Goal: Submit feedback/report problem

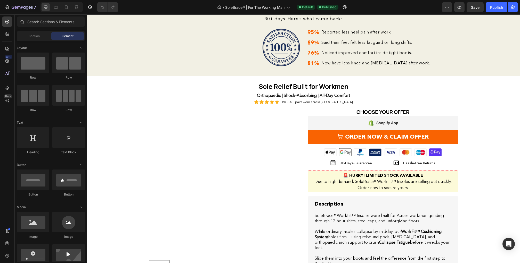
scroll to position [586, 0]
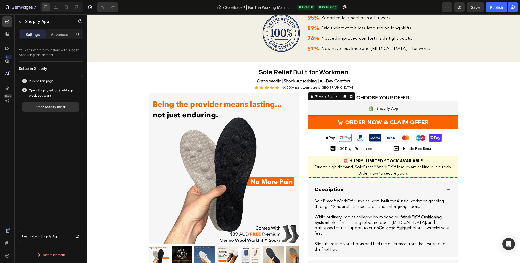
click at [375, 116] on div "Shopify App" at bounding box center [383, 108] width 151 height 14
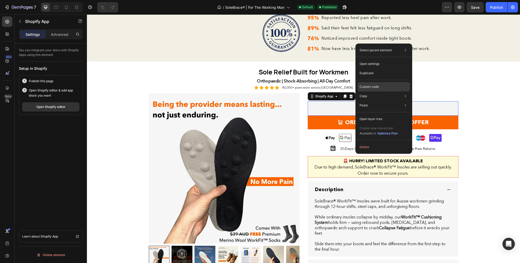
click at [374, 86] on p "Custom code" at bounding box center [369, 87] width 19 height 5
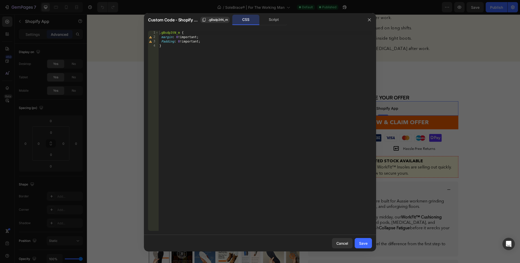
type textarea "}"
click at [262, 50] on div ".gBsdp3tN_m { margin : 0 !important ; Padding : 0 !important ; }" at bounding box center [265, 135] width 214 height 209
click at [368, 20] on icon "button" at bounding box center [369, 20] width 4 height 4
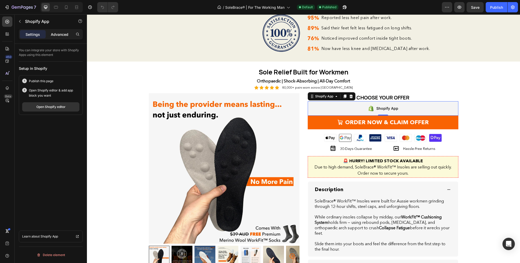
click at [62, 33] on p "Advanced" at bounding box center [60, 34] width 18 height 5
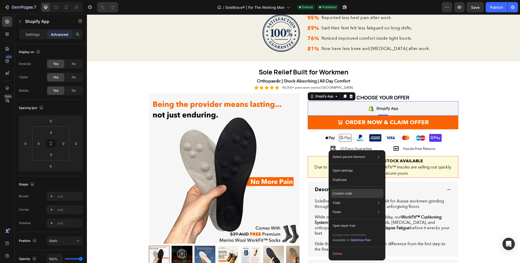
click at [352, 208] on div "Custom code" at bounding box center [357, 212] width 53 height 9
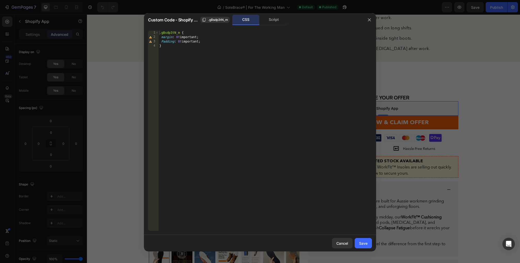
type textarea "}"
click at [286, 111] on div ".gBsdp3tN_m { margin : 0 !important ; Padding : 0 !important ; }" at bounding box center [265, 135] width 214 height 209
click at [369, 19] on icon "button" at bounding box center [369, 20] width 4 height 4
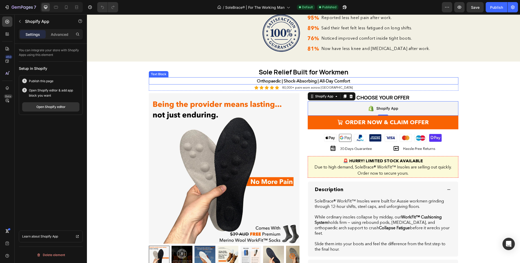
scroll to position [625, 0]
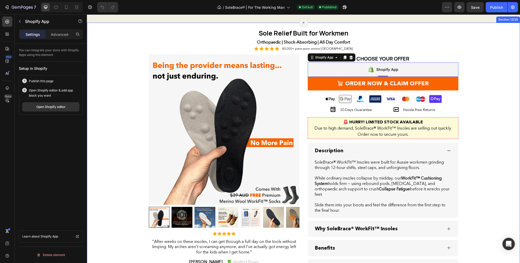
click at [135, 117] on div "Sole Relief Built for Workmen Heading Row Orthopaedic | Shock-Absorbing | All-D…" at bounding box center [303, 161] width 423 height 267
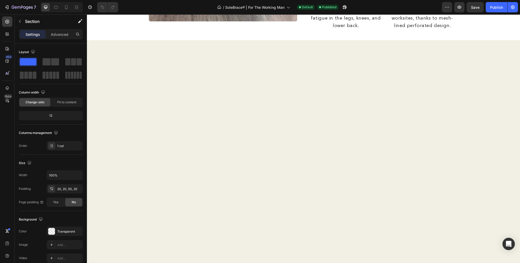
scroll to position [0, 0]
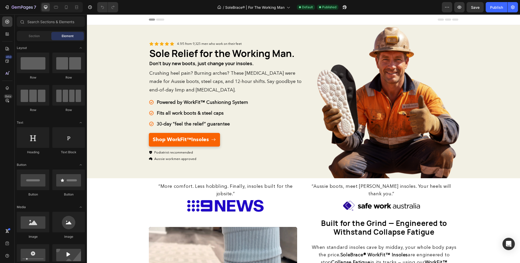
click at [431, 22] on div "Header" at bounding box center [303, 19] width 309 height 10
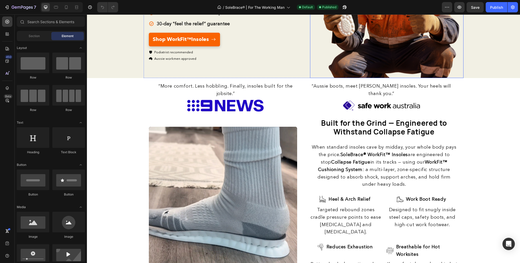
scroll to position [113, 0]
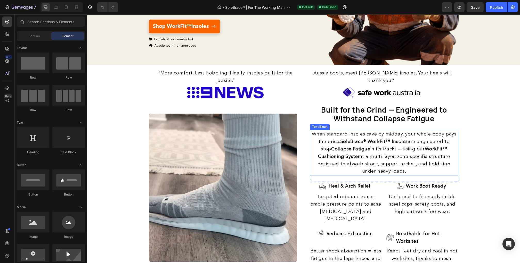
click at [431, 150] on span "When standard insoles cave by midday, your whole body pays the price. SoleBrace…" at bounding box center [384, 152] width 145 height 43
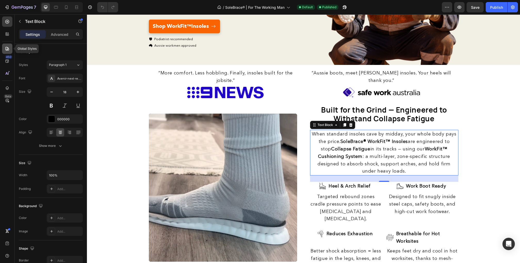
click at [8, 48] on icon at bounding box center [7, 48] width 5 height 5
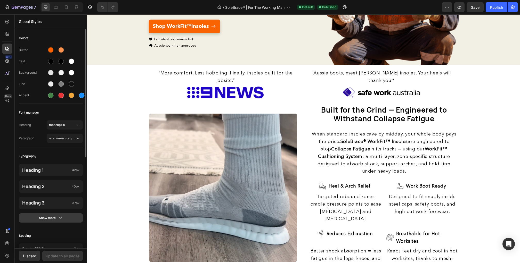
click at [40, 216] on div "Show more" at bounding box center [51, 218] width 24 height 5
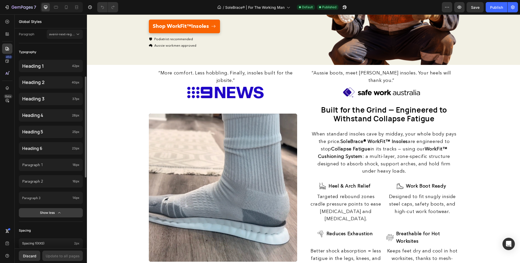
scroll to position [105, 0]
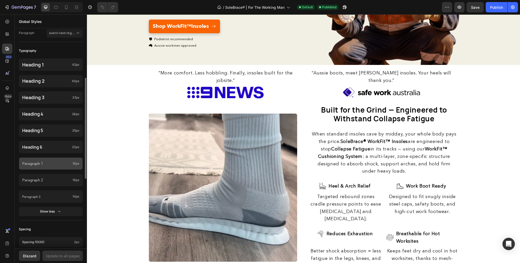
click at [55, 168] on div "Paragraph 1 18px" at bounding box center [51, 164] width 64 height 12
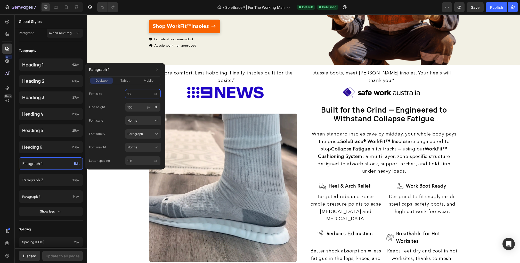
drag, startPoint x: 133, startPoint y: 94, endPoint x: 125, endPoint y: 94, distance: 7.5
click at [125, 94] on input "18" at bounding box center [143, 93] width 36 height 9
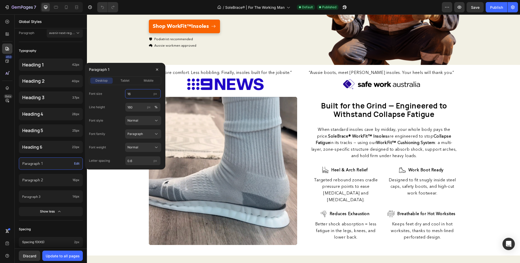
type input "16"
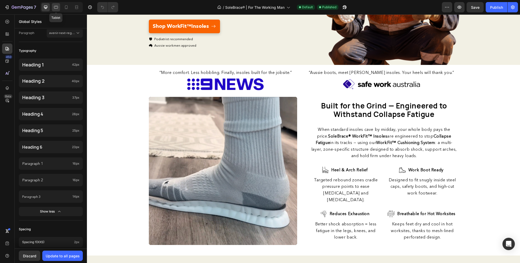
click at [56, 5] on icon at bounding box center [55, 7] width 5 height 5
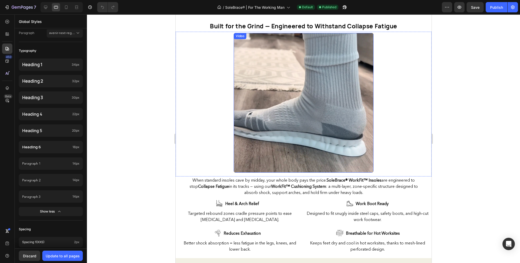
scroll to position [267, 0]
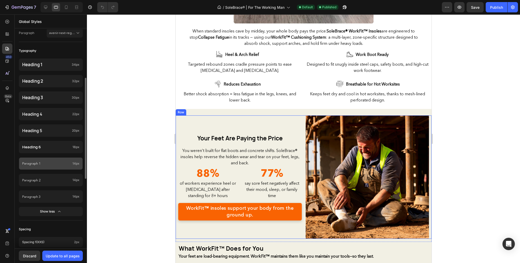
click at [54, 164] on p "Paragraph 1" at bounding box center [46, 164] width 48 height 6
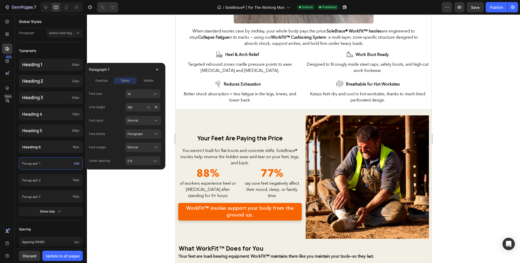
click at [0, 0] on div "Font size 14 px Line height 180 px % Font style Normal Font family Paragraph Fo…" at bounding box center [0, 0] width 0 height 0
click at [141, 95] on input "14" at bounding box center [143, 93] width 36 height 9
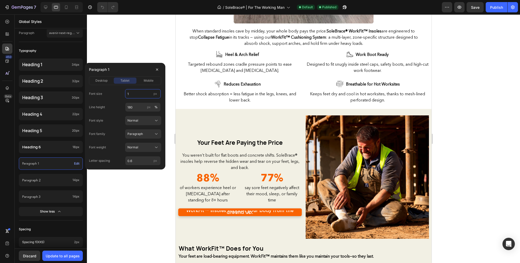
type input "16"
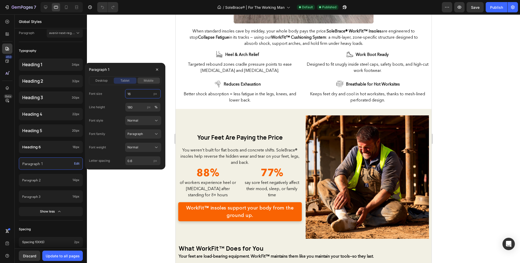
click at [149, 79] on span "mobile" at bounding box center [149, 80] width 10 height 5
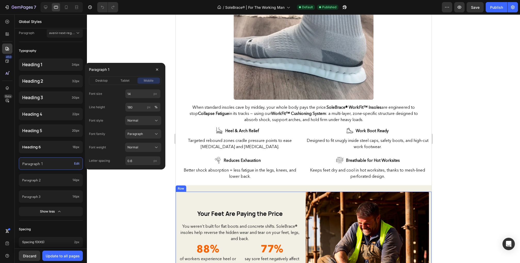
scroll to position [189, 0]
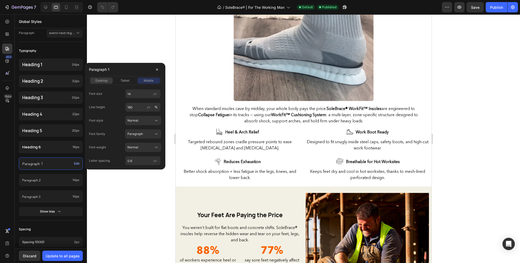
click at [107, 81] on span "desktop" at bounding box center [101, 80] width 12 height 5
click at [138, 107] on input "160" at bounding box center [143, 107] width 36 height 9
click at [129, 80] on div "tablet" at bounding box center [125, 80] width 22 height 5
click at [135, 107] on input "180" at bounding box center [143, 107] width 36 height 9
paste input "6"
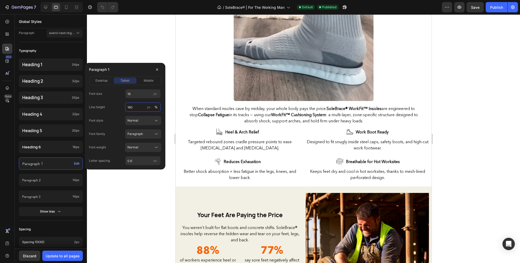
type input "160"
click at [131, 71] on div "Paragraph 1" at bounding box center [125, 69] width 72 height 13
click at [145, 81] on span "mobile" at bounding box center [149, 80] width 10 height 5
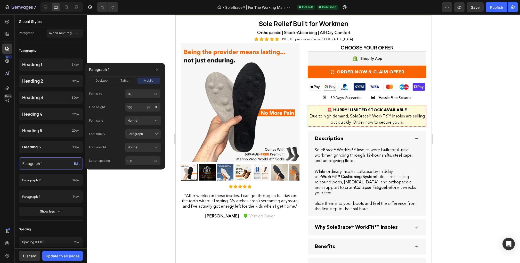
scroll to position [805, 0]
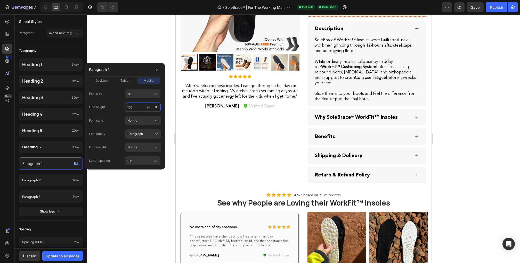
click at [134, 110] on input "160" at bounding box center [143, 107] width 36 height 9
paste input "80"
type input "180"
click at [129, 79] on span "tablet" at bounding box center [124, 80] width 9 height 5
click at [131, 107] on input "160" at bounding box center [143, 107] width 36 height 9
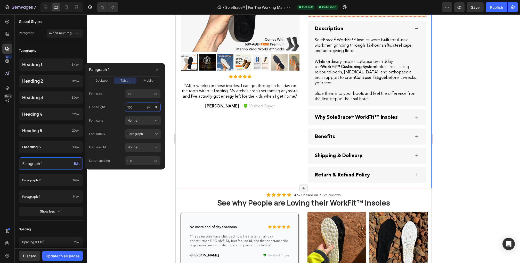
paste input "8"
type input "180"
click at [103, 83] on span "desktop" at bounding box center [101, 80] width 12 height 5
click at [133, 109] on input "160" at bounding box center [143, 107] width 36 height 9
paste input "8"
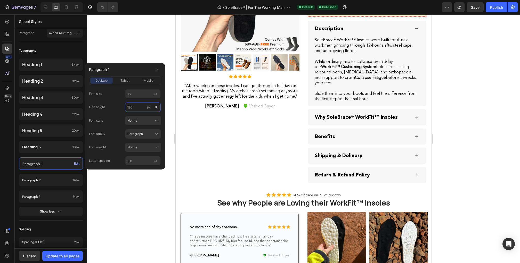
type input "180"
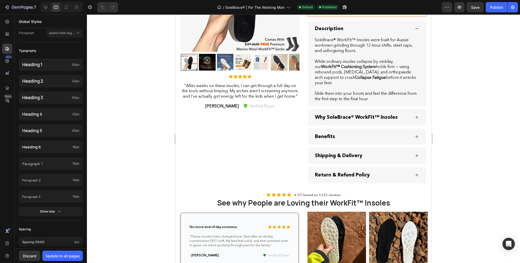
click at [157, 184] on div at bounding box center [303, 138] width 433 height 249
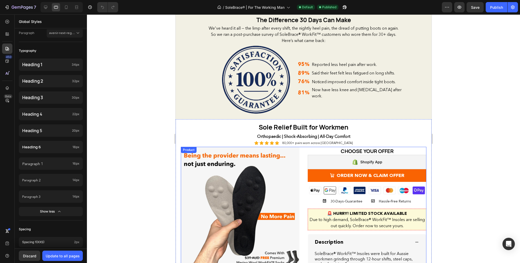
scroll to position [586, 0]
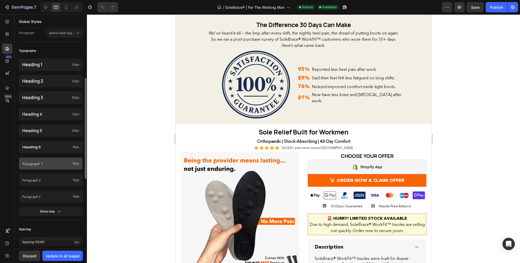
click at [60, 169] on div "Paragraph 1 16px" at bounding box center [51, 164] width 64 height 12
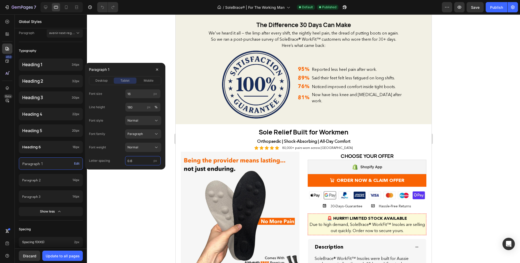
click at [138, 164] on input "0.6" at bounding box center [143, 160] width 36 height 9
click at [104, 80] on span "desktop" at bounding box center [101, 80] width 12 height 5
click at [134, 164] on input "0.6" at bounding box center [143, 160] width 36 height 9
click at [146, 80] on span "mobile" at bounding box center [149, 80] width 10 height 5
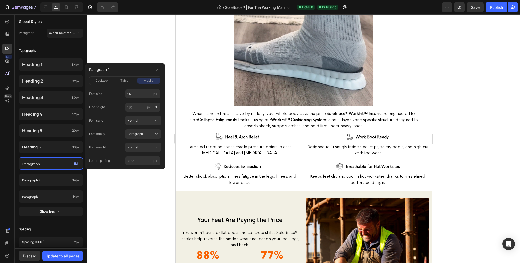
scroll to position [160, 0]
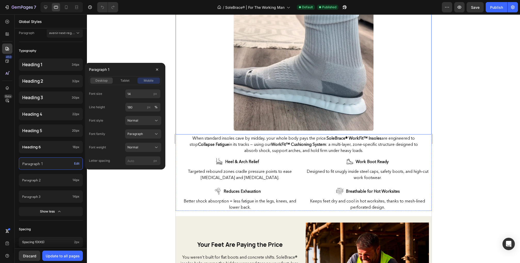
click at [108, 80] on div "desktop" at bounding box center [101, 80] width 22 height 5
click at [45, 8] on icon at bounding box center [45, 7] width 3 height 3
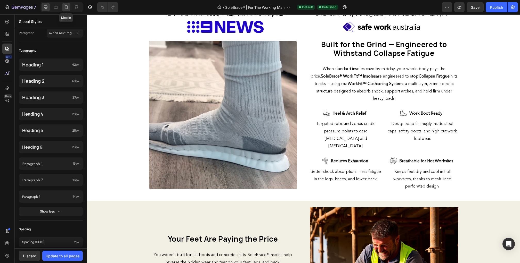
click at [67, 6] on icon at bounding box center [66, 7] width 3 height 4
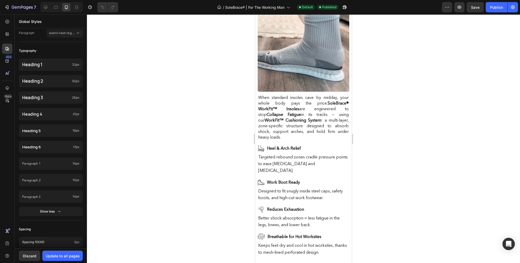
scroll to position [413, 0]
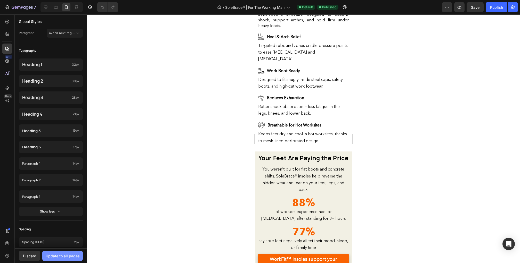
click at [65, 257] on div "Update to all pages" at bounding box center [63, 256] width 34 height 5
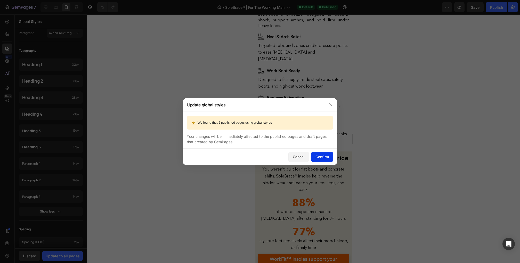
click at [321, 156] on div "Confirm" at bounding box center [321, 156] width 13 height 5
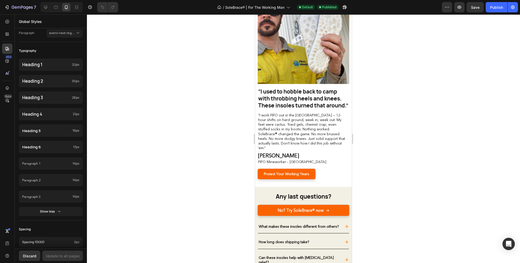
scroll to position [1792, 0]
click at [276, 208] on link "No? Try SoleBrace® now" at bounding box center [304, 210] width 92 height 11
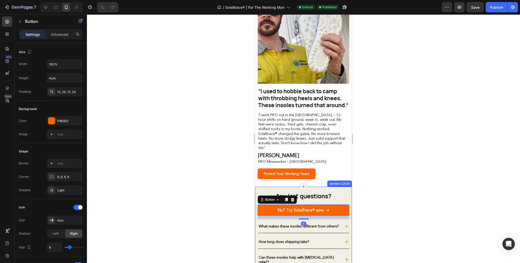
click at [380, 168] on div at bounding box center [303, 138] width 433 height 249
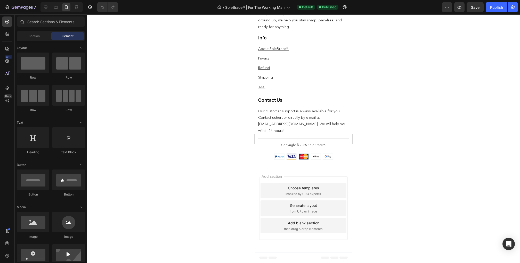
scroll to position [2265, 0]
click at [510, 242] on icon "Open Intercom Messenger" at bounding box center [509, 244] width 6 height 7
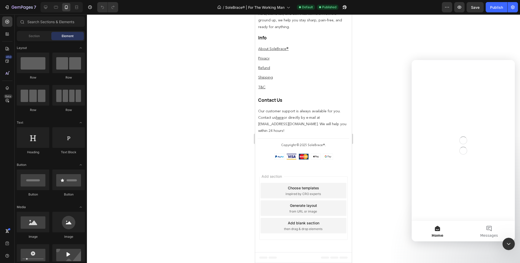
scroll to position [0, 0]
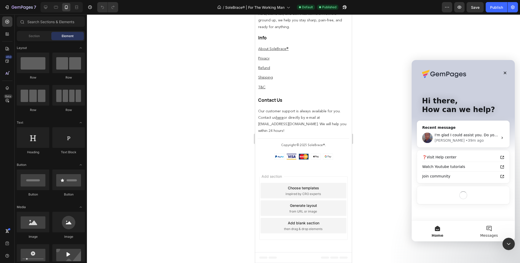
click at [493, 236] on span "Messages" at bounding box center [489, 236] width 18 height 4
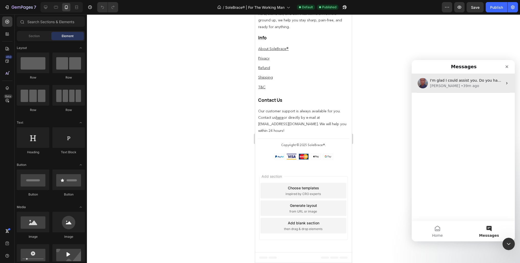
click at [461, 88] on div "• 39m ago" at bounding box center [470, 85] width 18 height 5
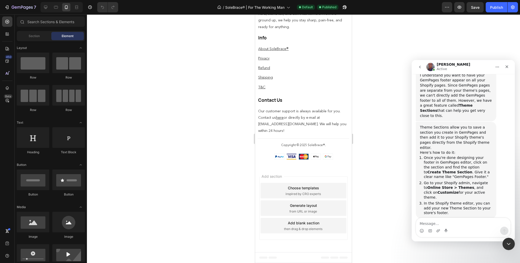
scroll to position [225, 0]
click at [439, 232] on icon "Upload attachment" at bounding box center [438, 231] width 4 height 4
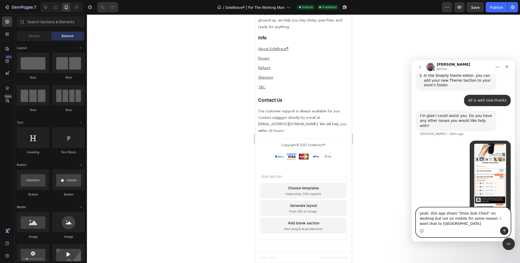
scroll to position [357, 0]
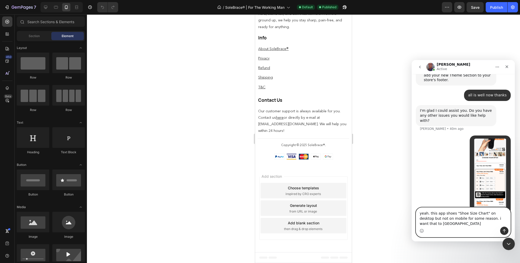
click at [425, 223] on textarea "yeah. this app shoes "Shoe Size Chart" on desktop but not on mobile for some re…" at bounding box center [463, 217] width 94 height 19
type textarea "yeah. this app shoes "Shoe Size Chart" on desktop but not on mobile for some re…"
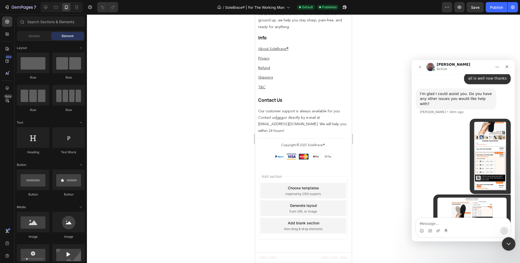
click at [508, 244] on icon "Close Intercom Messenger" at bounding box center [508, 243] width 4 height 2
